Goal: Check status: Check status

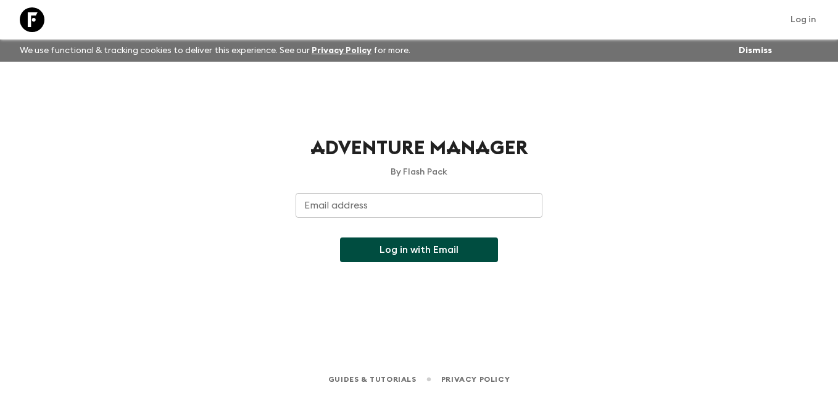
click at [490, 202] on input "Email address" at bounding box center [419, 205] width 247 height 25
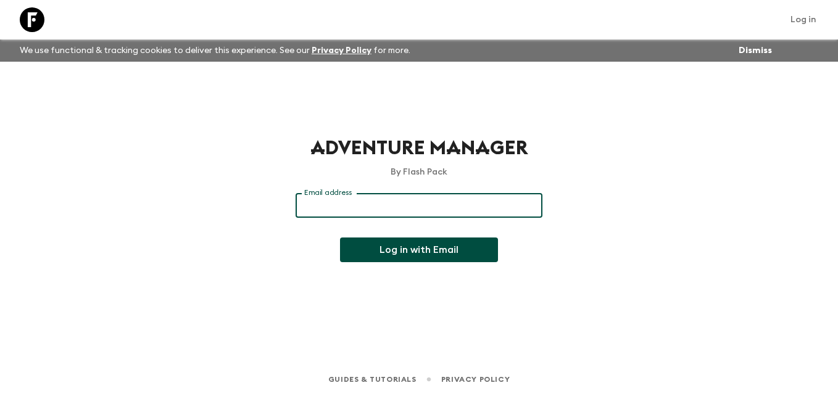
type input "[EMAIL_ADDRESS][DOMAIN_NAME]"
click at [438, 249] on button "Log in with Email" at bounding box center [419, 250] width 158 height 25
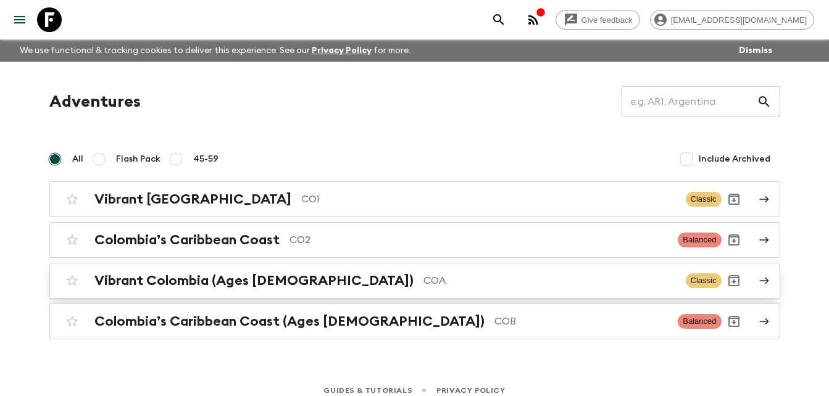
scroll to position [11, 0]
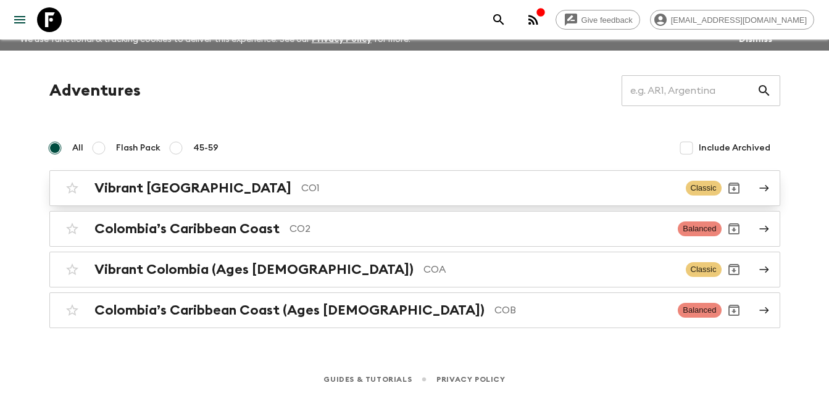
click at [545, 186] on p "CO1" at bounding box center [488, 188] width 374 height 15
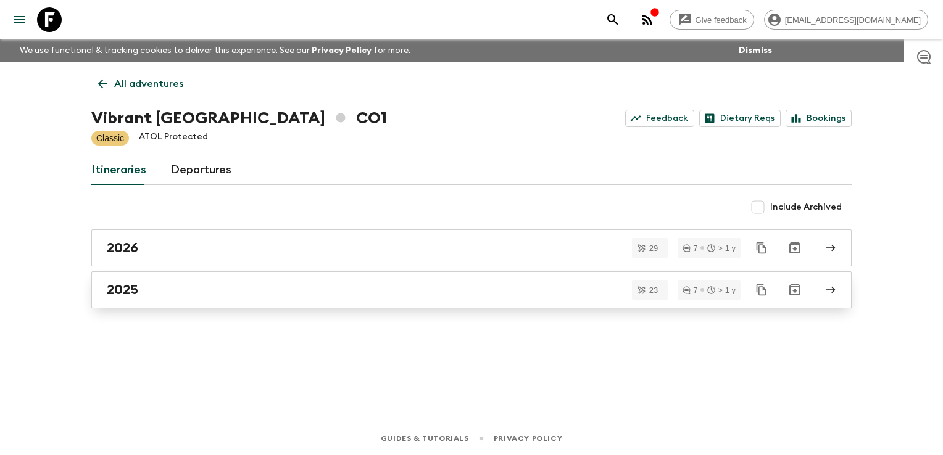
click at [267, 292] on div "2025" at bounding box center [460, 290] width 706 height 16
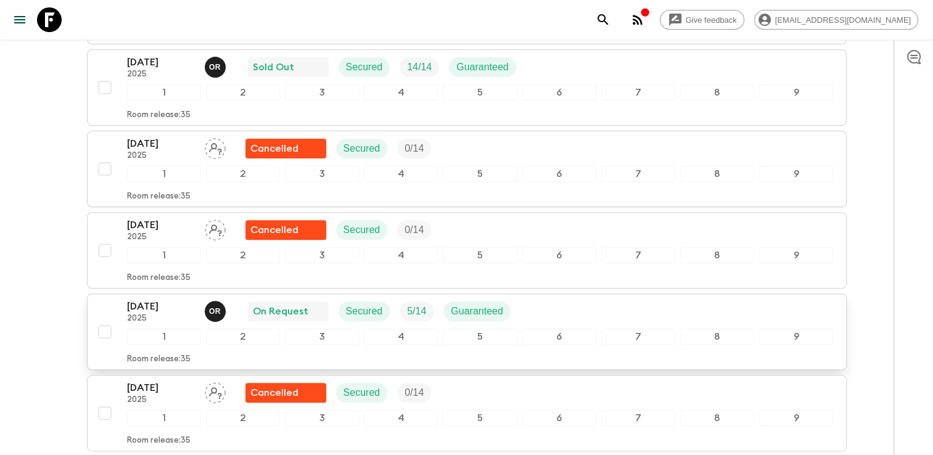
scroll to position [405, 0]
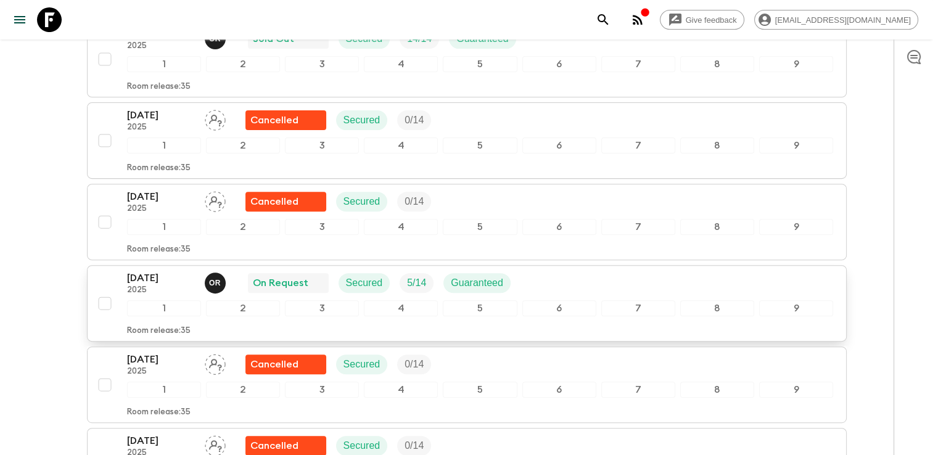
click at [738, 271] on div "13 Sep 2025 2025 O R On Request Secured 5 / 14 Guaranteed" at bounding box center [480, 283] width 707 height 25
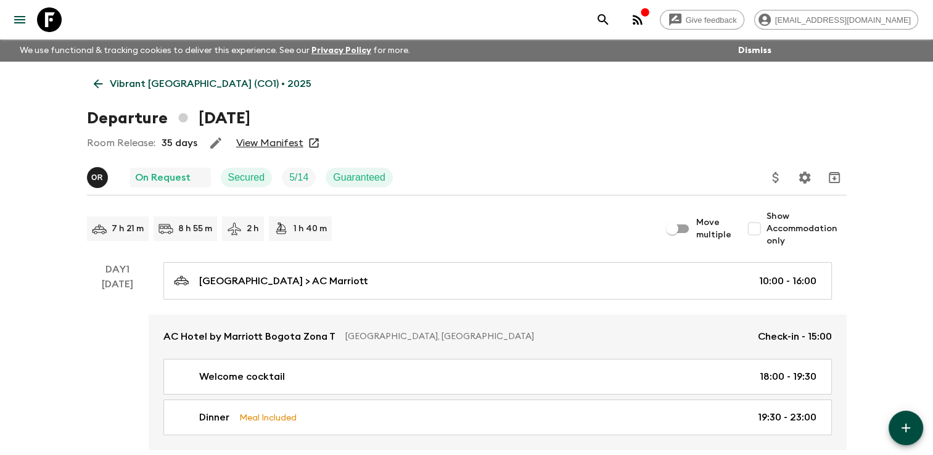
click at [262, 144] on link "View Manifest" at bounding box center [269, 143] width 67 height 12
click at [292, 144] on link "View Manifest" at bounding box center [269, 143] width 67 height 12
